Goal: Task Accomplishment & Management: Use online tool/utility

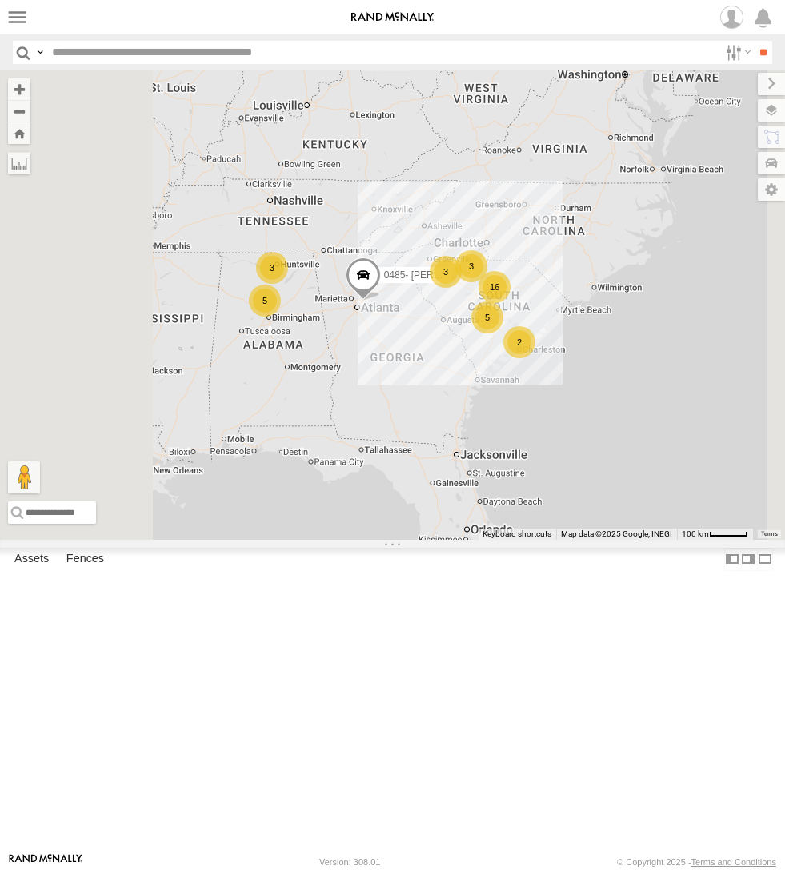
click at [0, 0] on span at bounding box center [0, 0] width 0 height 0
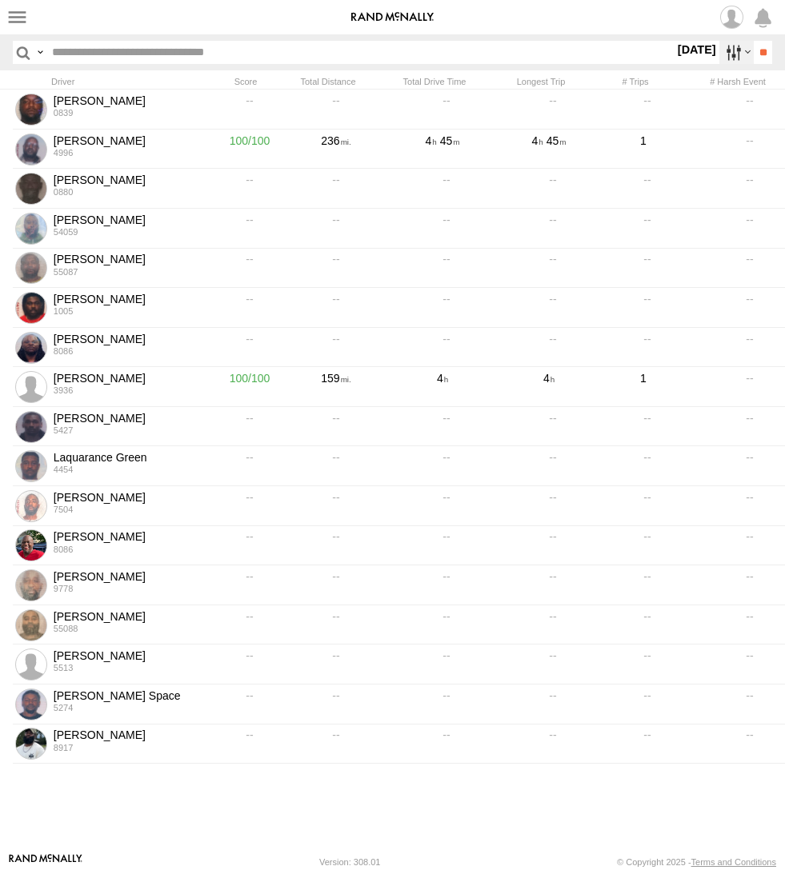
click at [721, 57] on label at bounding box center [736, 52] width 34 height 23
click at [0, 0] on span "Last Week (M-F)" at bounding box center [0, 0] width 0 height 0
click at [758, 56] on input "**" at bounding box center [763, 52] width 18 height 23
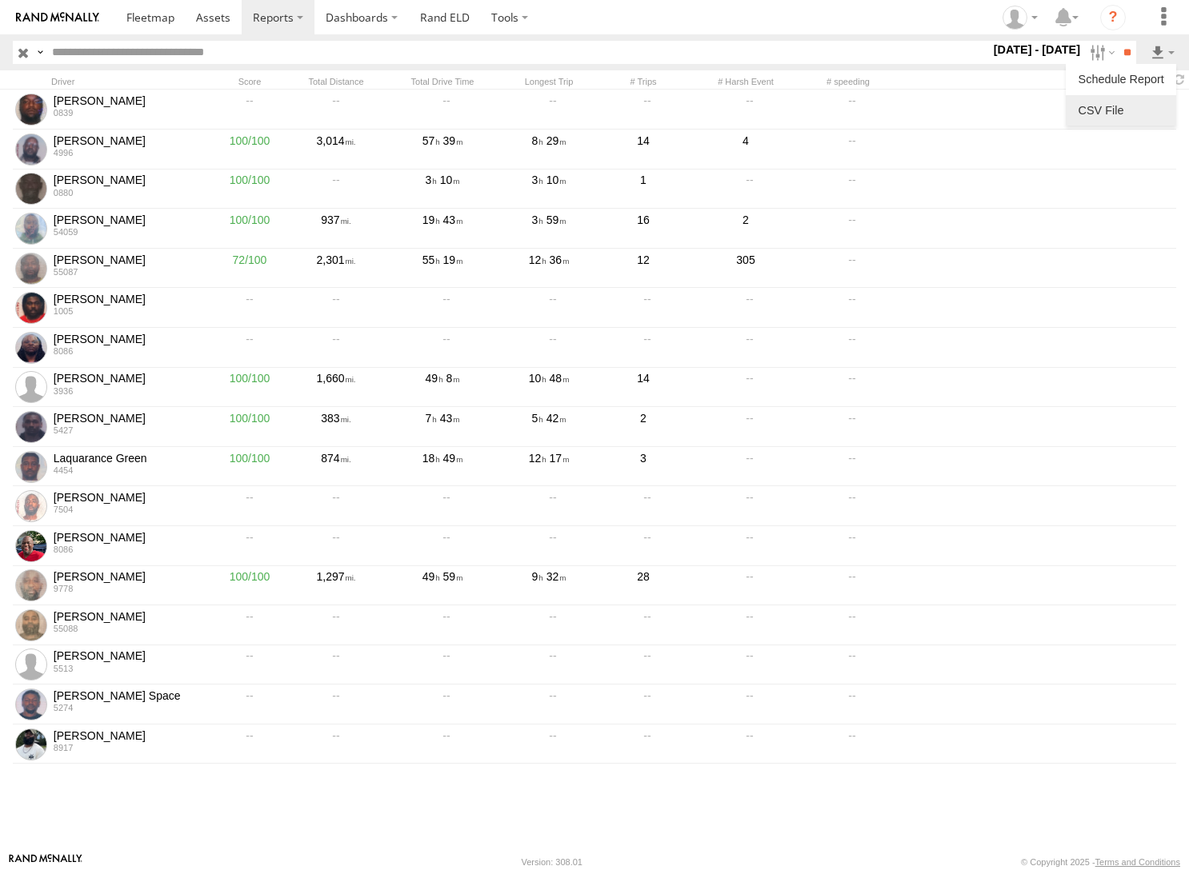
click at [784, 109] on link at bounding box center [1121, 110] width 98 height 24
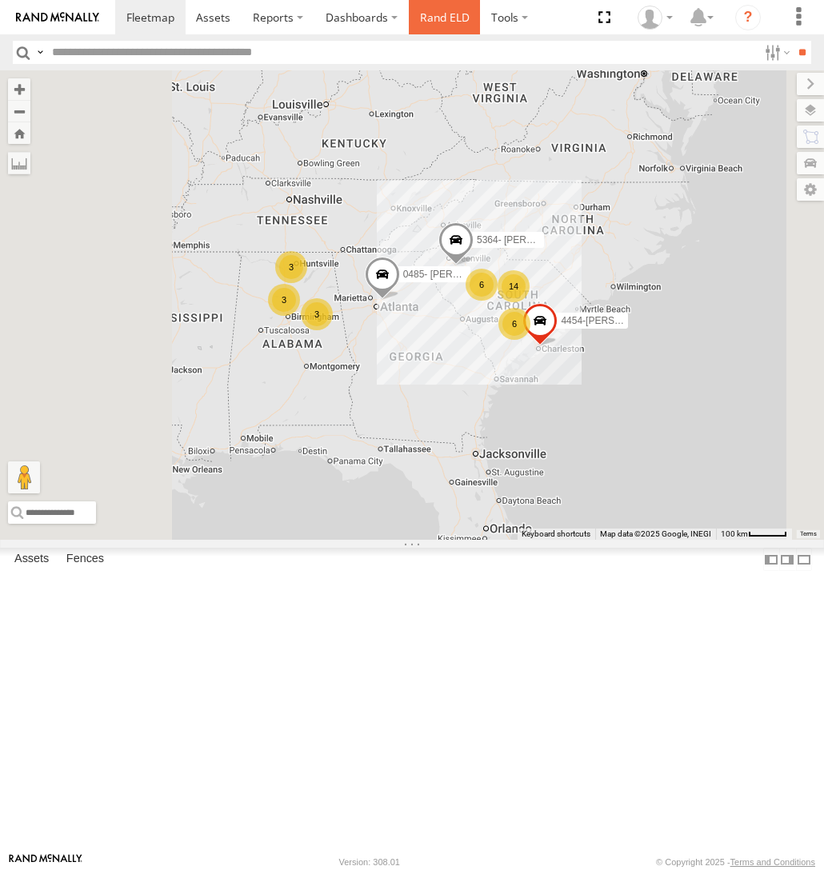
click at [456, 21] on link "Rand ELD" at bounding box center [445, 17] width 72 height 34
